Goal: Find specific page/section

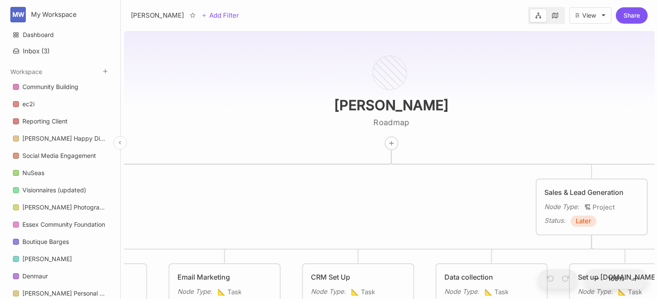
click at [117, 146] on button at bounding box center [120, 143] width 14 height 14
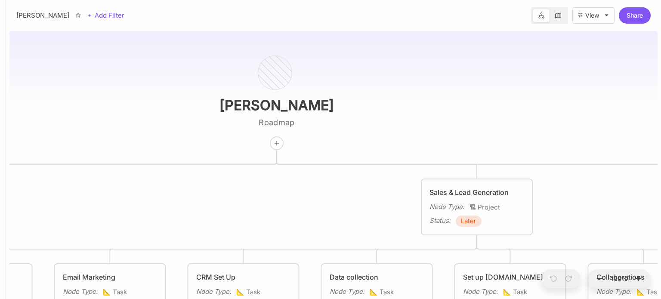
drag, startPoint x: 167, startPoint y: 146, endPoint x: 278, endPoint y: 5, distance: 179.9
click at [278, 5] on div "[PERSON_NAME] Add Filter View Share [PERSON_NAME] Roadmap Reputation Management…" at bounding box center [333, 149] width 655 height 299
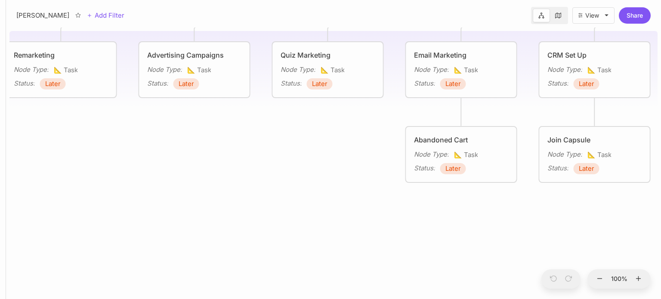
drag, startPoint x: 364, startPoint y: 55, endPoint x: 444, endPoint y: 37, distance: 82.3
click at [444, 37] on div "[PERSON_NAME] Roadmap Reputation Management Node Type : 🏗 Project Status : Late…" at bounding box center [333, 164] width 648 height 272
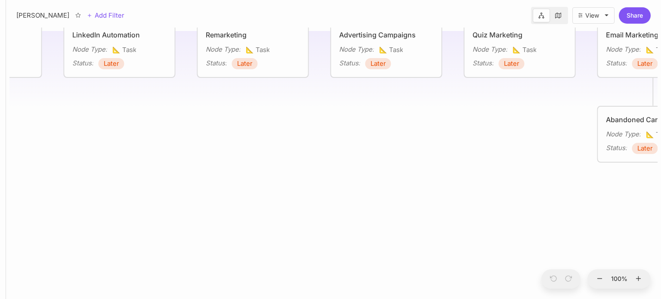
drag, startPoint x: 243, startPoint y: 210, endPoint x: 435, endPoint y: 189, distance: 193.1
click at [435, 189] on div "[PERSON_NAME] Roadmap Reputation Management Node Type : 🏗 Project Status : Late…" at bounding box center [333, 164] width 648 height 272
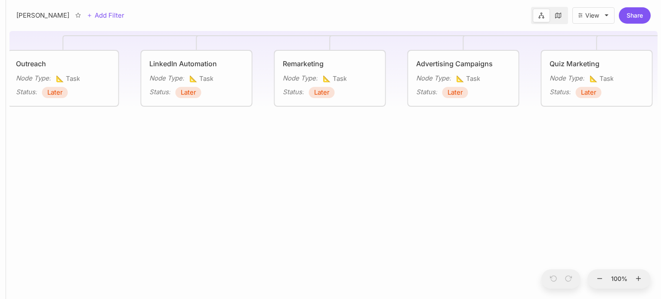
drag, startPoint x: 331, startPoint y: 177, endPoint x: 494, endPoint y: 170, distance: 163.3
click at [494, 170] on div "[PERSON_NAME] Roadmap Reputation Management Node Type : 🏗 Project Status : Late…" at bounding box center [333, 164] width 648 height 272
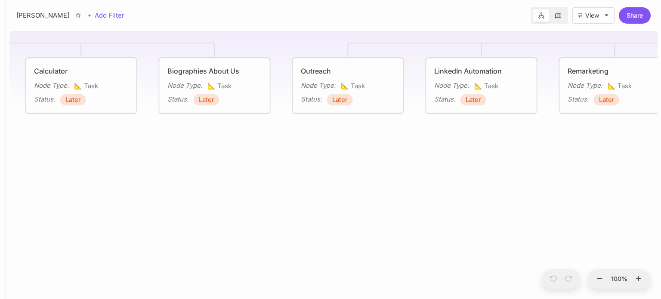
drag, startPoint x: 409, startPoint y: 198, endPoint x: 620, endPoint y: 256, distance: 218.6
click at [620, 256] on div "[PERSON_NAME] Roadmap Reputation Management Node Type : 🏗 Project Status : Late…" at bounding box center [333, 164] width 648 height 272
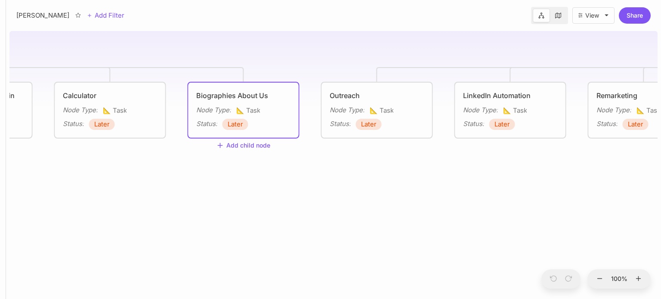
click at [236, 120] on span "Later" at bounding box center [235, 124] width 15 height 10
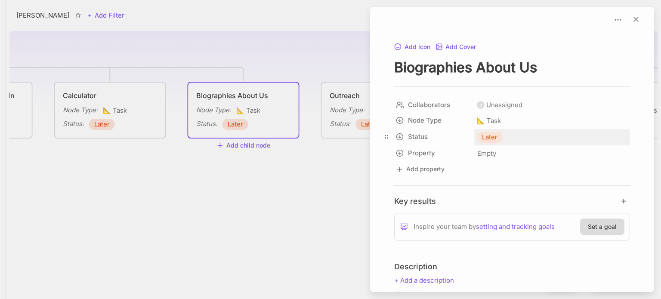
click at [495, 130] on div "Later" at bounding box center [552, 137] width 156 height 16
